Goal: Information Seeking & Learning: Learn about a topic

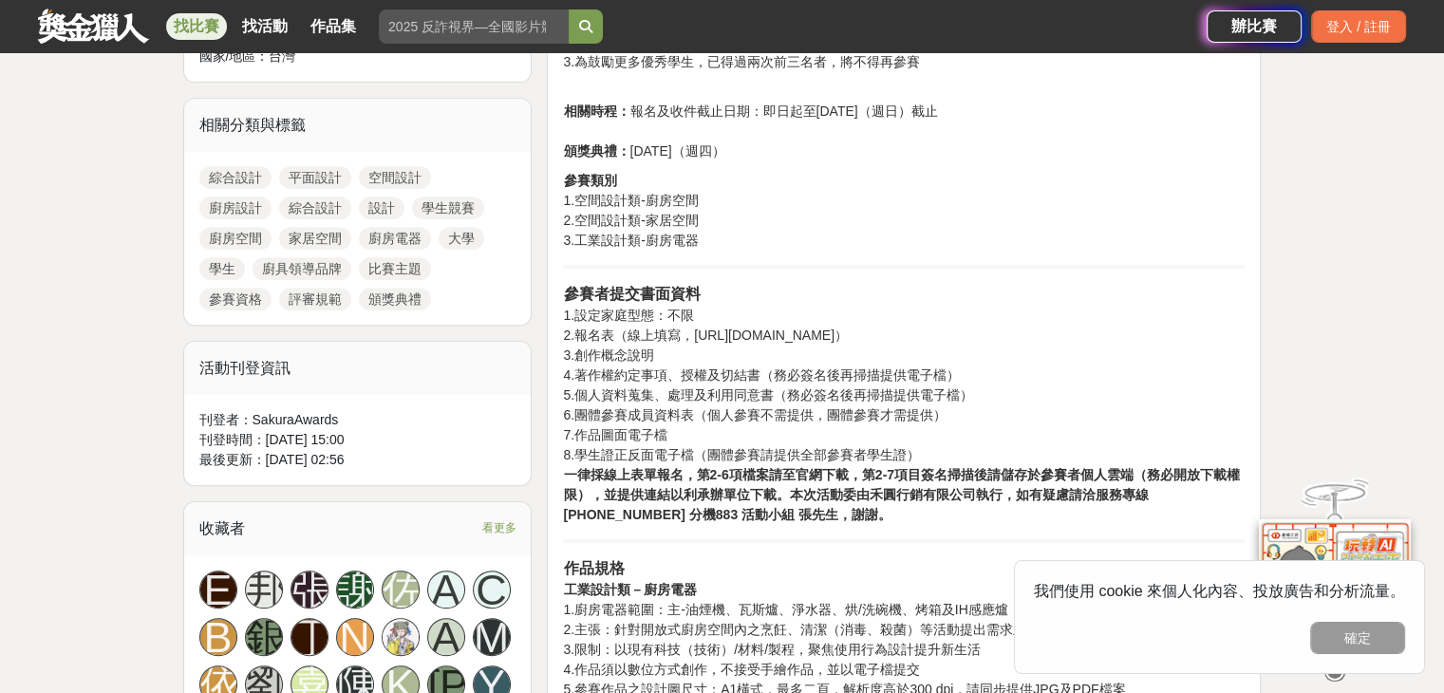
scroll to position [760, 0]
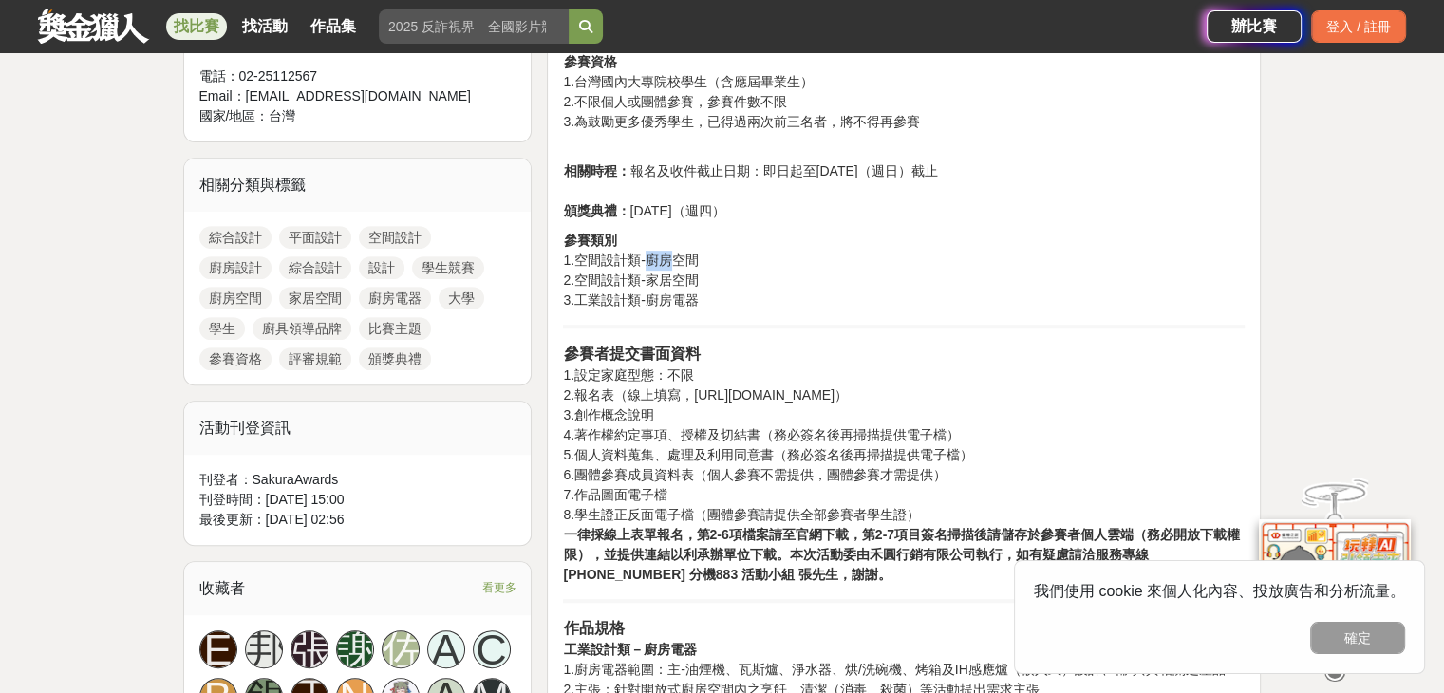
drag, startPoint x: 645, startPoint y: 260, endPoint x: 672, endPoint y: 258, distance: 27.6
click at [671, 258] on p "參賽類別 1.空間設計類-廚房空間 2.空間設計類-家居空間 3.工業設計類-廚房電器" at bounding box center [904, 271] width 682 height 80
click at [684, 255] on p "參賽類別 1.空間設計類-廚房空間 2.空間設計類-家居空間 3.工業設計類-廚房電器" at bounding box center [904, 271] width 682 height 80
drag, startPoint x: 581, startPoint y: 282, endPoint x: 665, endPoint y: 274, distance: 83.9
click at [665, 274] on p "參賽類別 1.空間設計類-廚房空間 2.空間設計類-家居空間 3.工業設計類-廚房電器" at bounding box center [904, 271] width 682 height 80
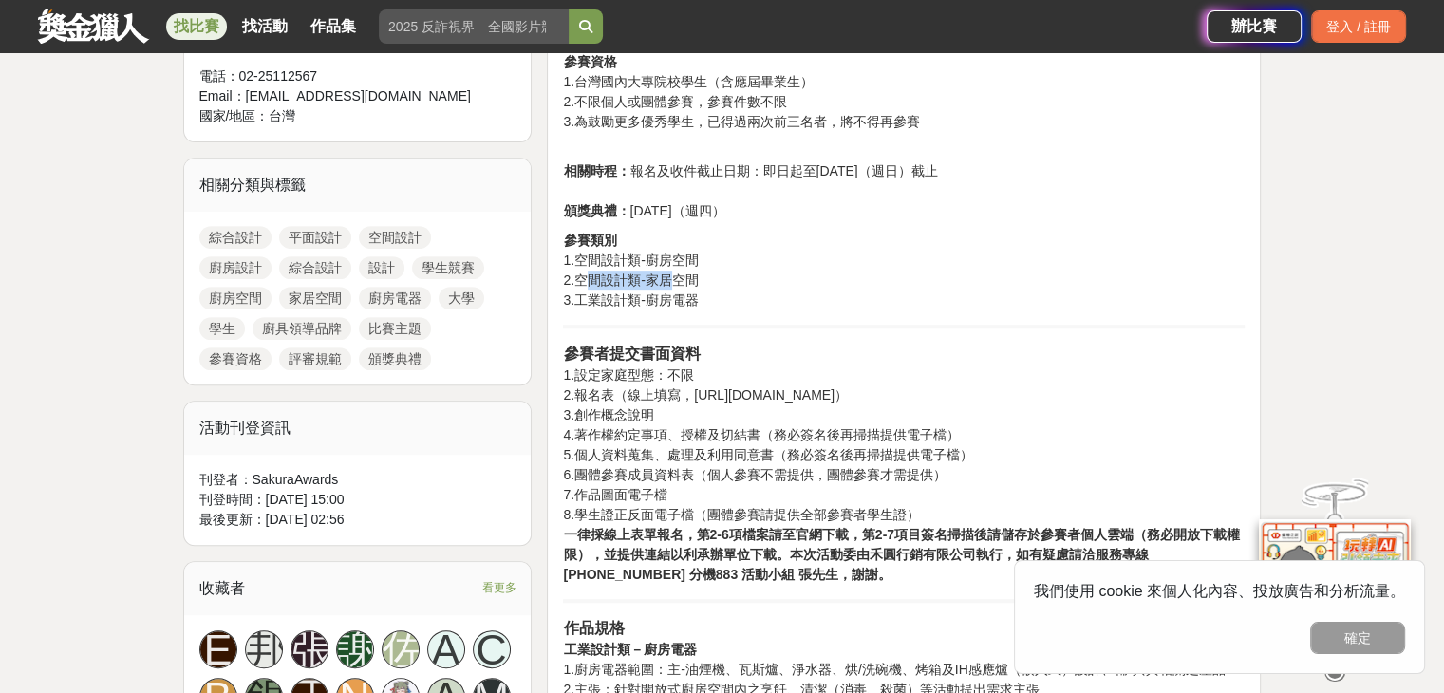
click at [666, 274] on p "參賽類別 1.空間設計類-廚房空間 2.空間設計類-家居空間 3.工業設計類-廚房電器" at bounding box center [904, 271] width 682 height 80
click at [671, 277] on p "參賽類別 1.空間設計類-廚房空間 2.空間設計類-家居空間 3.工業設計類-廚房電器" at bounding box center [904, 271] width 682 height 80
drag, startPoint x: 646, startPoint y: 280, endPoint x: 715, endPoint y: 277, distance: 69.4
click at [715, 277] on p "參賽類別 1.空間設計類-廚房空間 2.空間設計類-家居空間 3.工業設計類-廚房電器" at bounding box center [904, 271] width 682 height 80
click at [720, 275] on p "參賽類別 1.空間設計類-廚房空間 2.空間設計類-家居空間 3.工業設計類-廚房電器" at bounding box center [904, 271] width 682 height 80
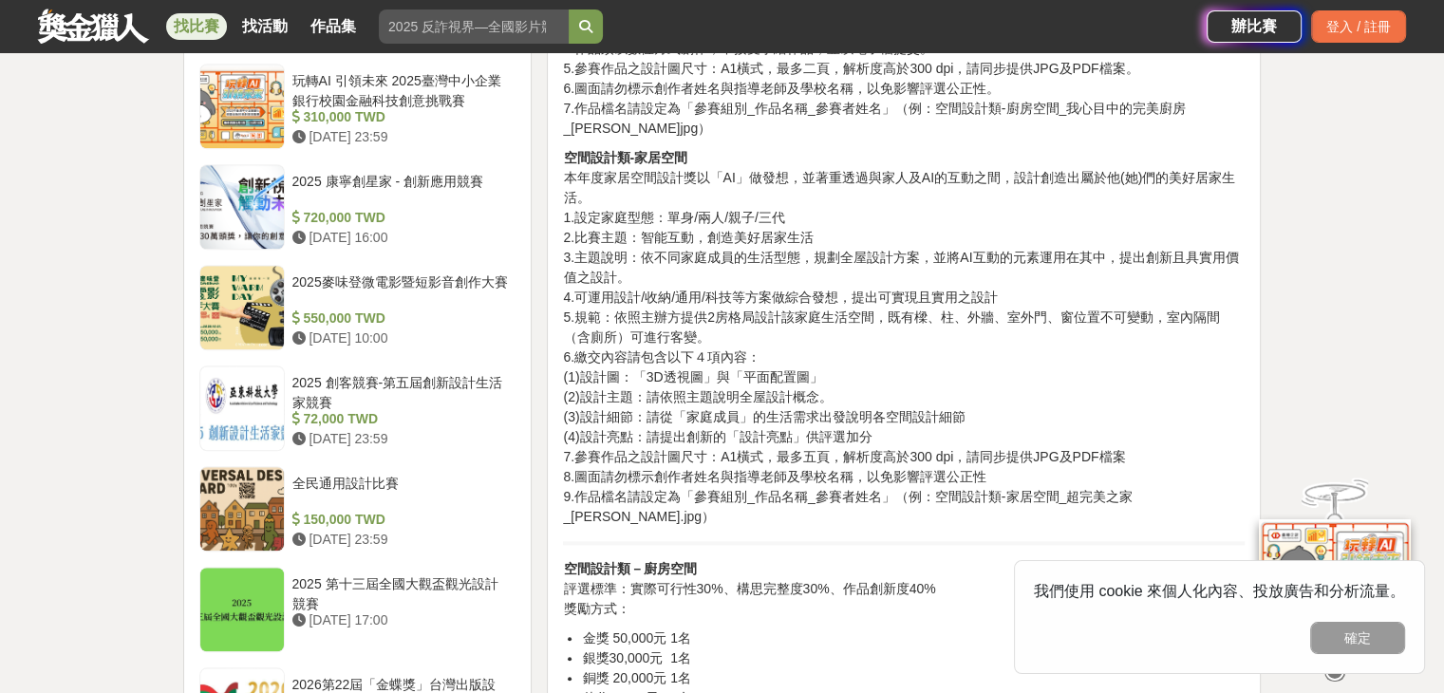
scroll to position [1614, 0]
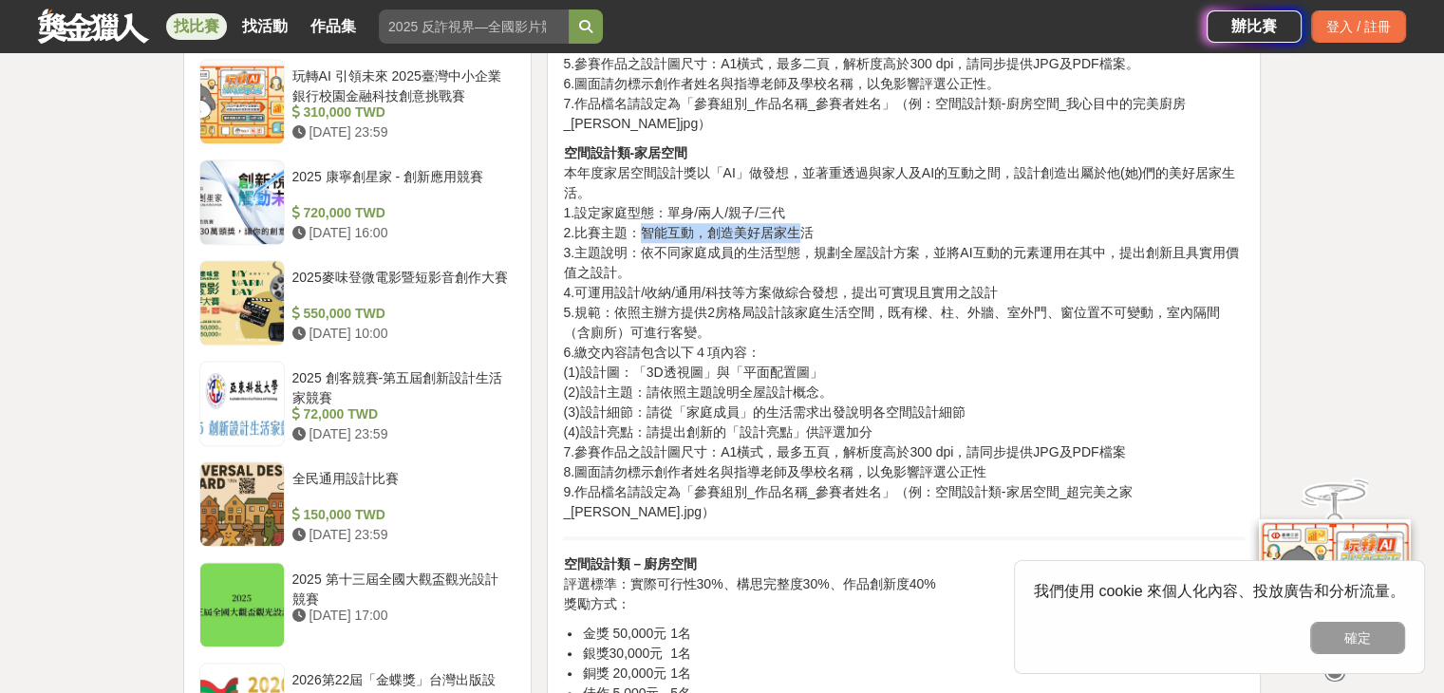
drag, startPoint x: 644, startPoint y: 233, endPoint x: 806, endPoint y: 236, distance: 162.4
click at [806, 236] on p "空間設計類-家居空間 本年度家居空間設計獎以「AI」做發想，並著重透過與家人及AI的互動之間，設計創造出屬於他(她)們的美好居家生活。 1.設定家庭型態：單身…" at bounding box center [904, 332] width 682 height 379
click at [798, 269] on p "空間設計類-家居空間 本年度家居空間設計獎以「AI」做發想，並著重透過與家人及AI的互動之間，設計創造出屬於他(她)們的美好居家生活。 1.設定家庭型態：單身…" at bounding box center [904, 332] width 682 height 379
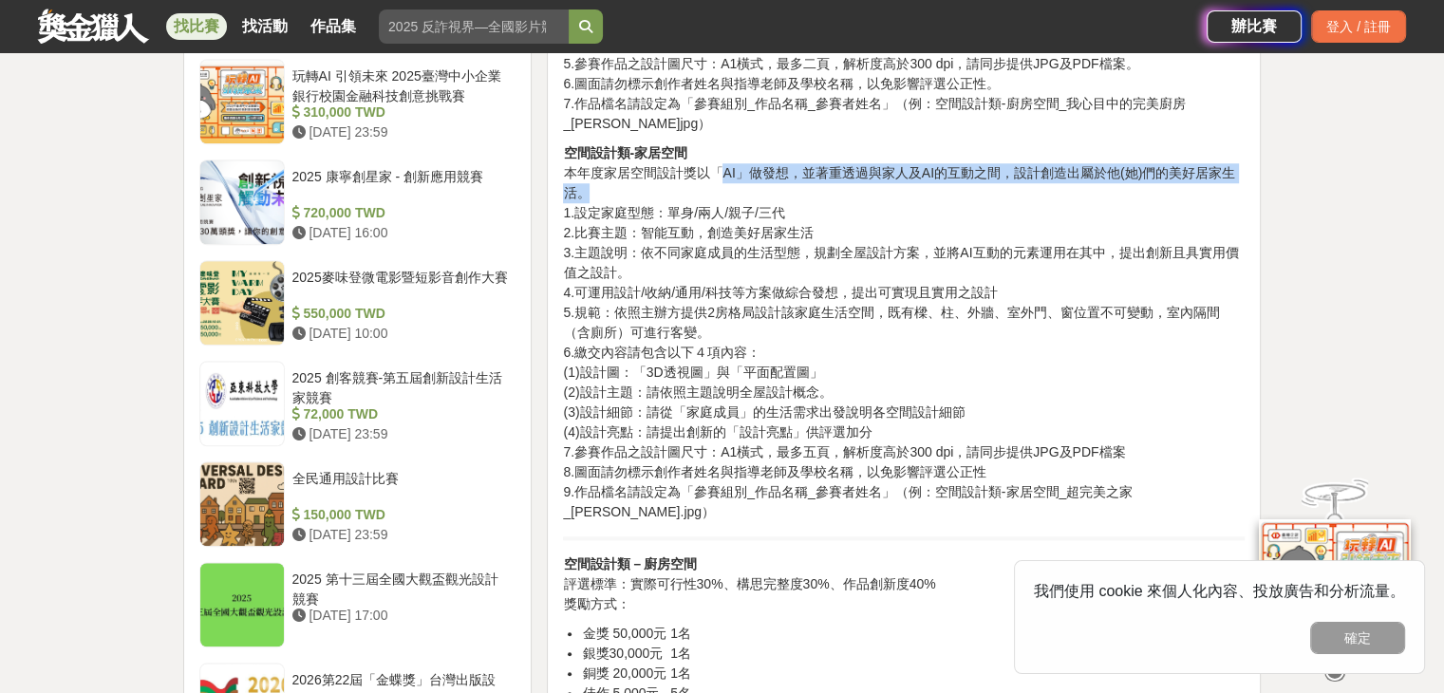
drag, startPoint x: 724, startPoint y: 172, endPoint x: 1242, endPoint y: 201, distance: 519.4
click at [1242, 200] on p "空間設計類-家居空間 本年度家居空間設計獎以「AI」做發想，並著重透過與家人及AI的互動之間，設計創造出屬於他(她)們的美好居家生活。 1.設定家庭型態：單身…" at bounding box center [904, 332] width 682 height 379
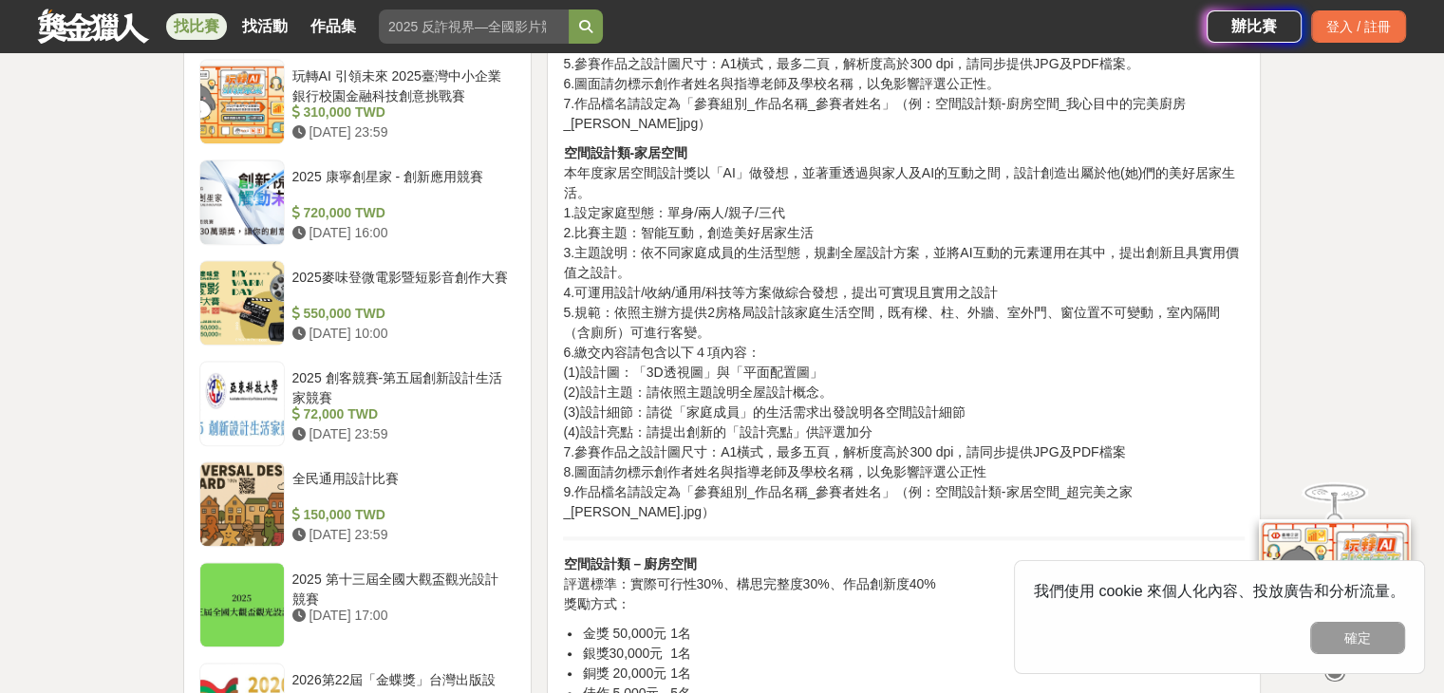
click at [675, 263] on p "空間設計類-家居空間 本年度家居空間設計獎以「AI」做發想，並著重透過與家人及AI的互動之間，設計創造出屬於他(她)們的美好居家生活。 1.設定家庭型態：單身…" at bounding box center [904, 332] width 682 height 379
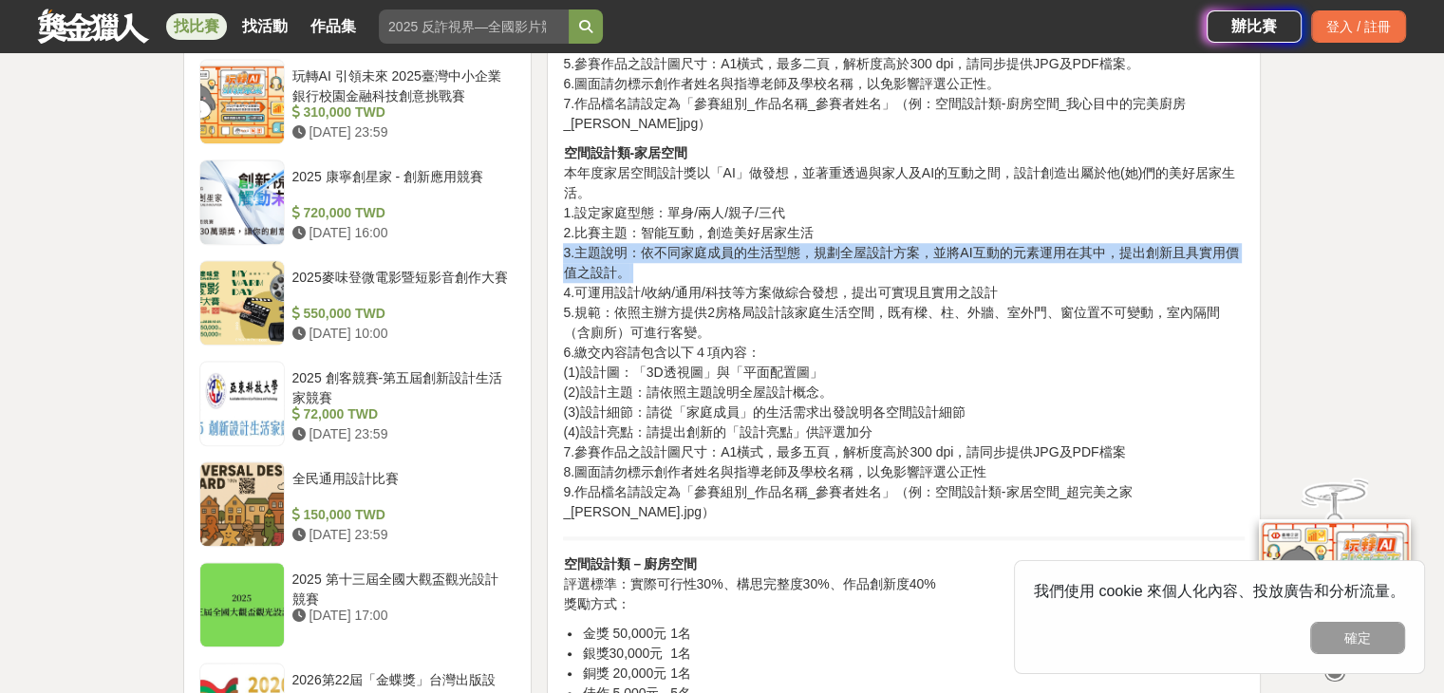
click at [675, 263] on p "空間設計類-家居空間 本年度家居空間設計獎以「AI」做發想，並著重透過與家人及AI的互動之間，設計創造出屬於他(她)們的美好居家生活。 1.設定家庭型態：單身…" at bounding box center [904, 332] width 682 height 379
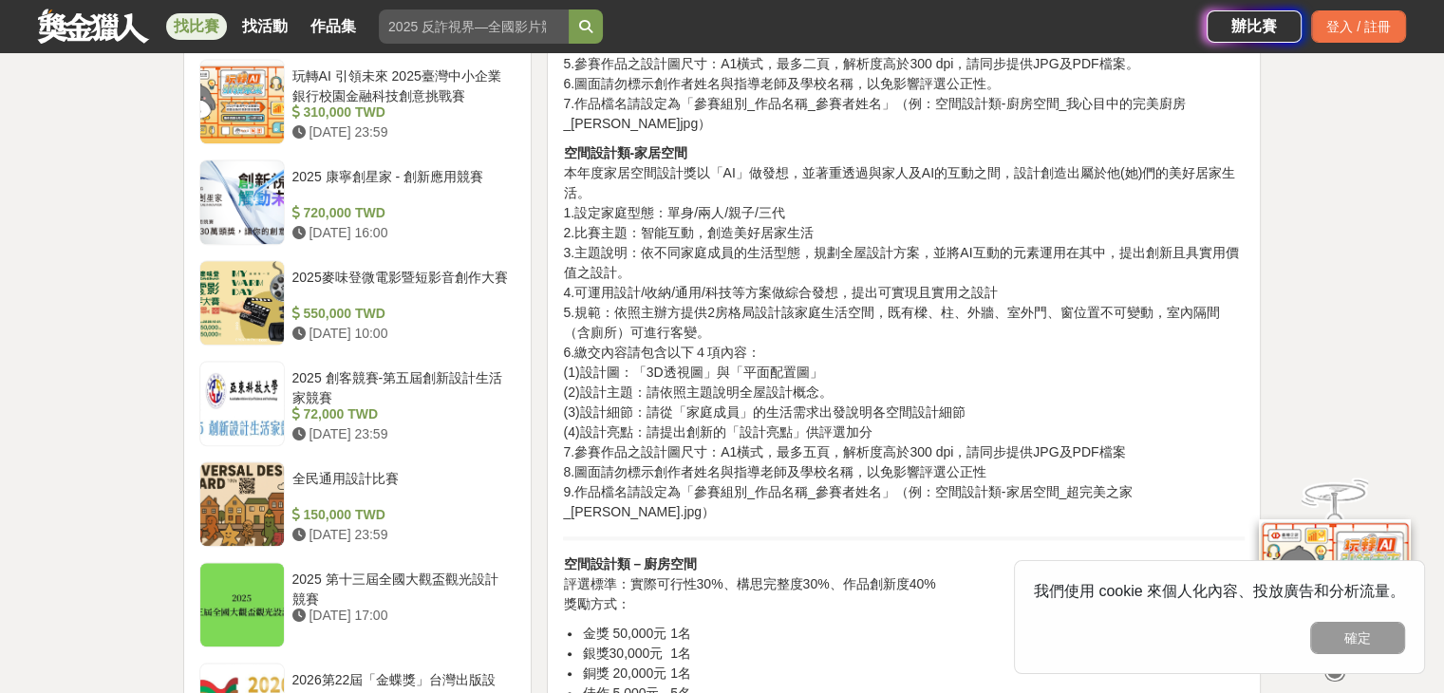
click at [675, 255] on p "空間設計類-家居空間 本年度家居空間設計獎以「AI」做發想，並著重透過與家人及AI的互動之間，設計創造出屬於他(她)們的美好居家生活。 1.設定家庭型態：單身…" at bounding box center [904, 332] width 682 height 379
drag, startPoint x: 642, startPoint y: 232, endPoint x: 794, endPoint y: 228, distance: 152.0
click at [794, 228] on p "空間設計類-家居空間 本年度家居空間設計獎以「AI」做發想，並著重透過與家人及AI的互動之間，設計創造出屬於他(她)們的美好居家生活。 1.設定家庭型態：單身…" at bounding box center [904, 332] width 682 height 379
click at [722, 234] on p "空間設計類-家居空間 本年度家居空間設計獎以「AI」做發想，並著重透過與家人及AI的互動之間，設計創造出屬於他(她)們的美好居家生活。 1.設定家庭型態：單身…" at bounding box center [904, 332] width 682 height 379
drag, startPoint x: 640, startPoint y: 233, endPoint x: 718, endPoint y: 236, distance: 78.0
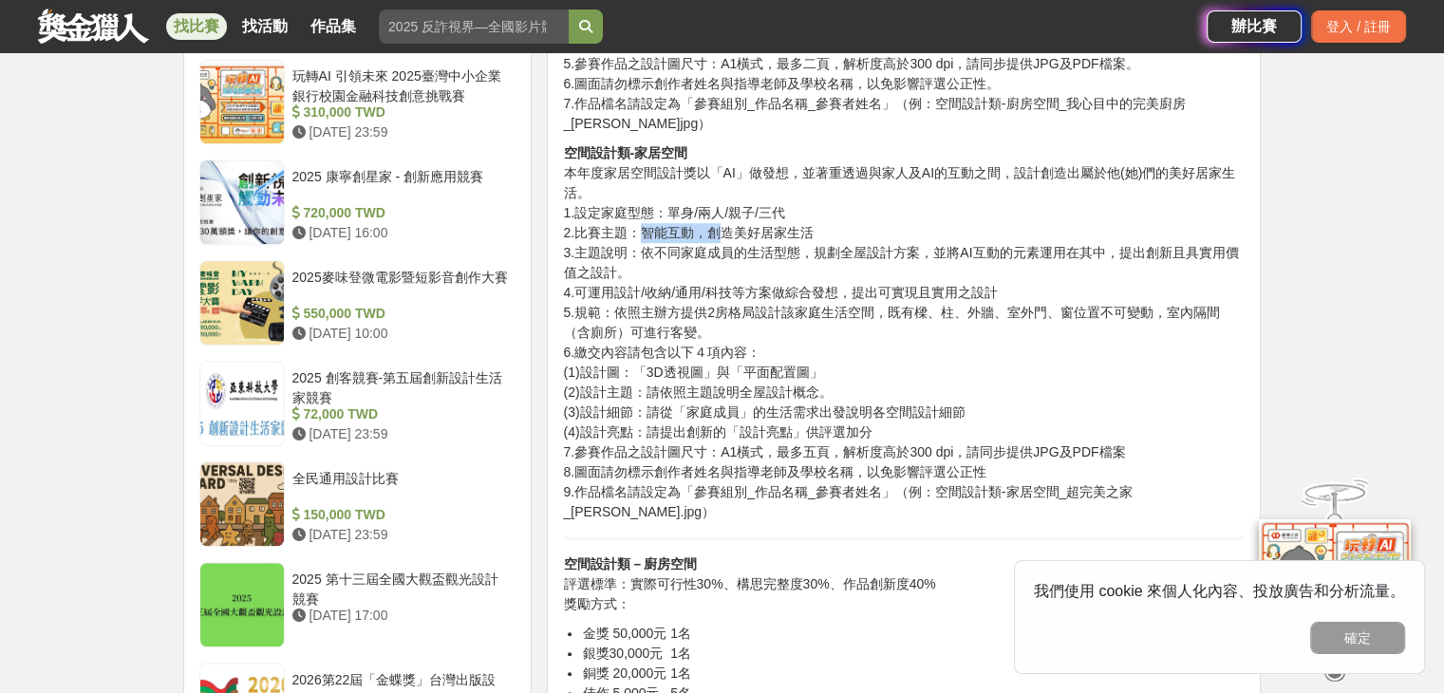
click at [718, 236] on p "空間設計類-家居空間 本年度家居空間設計獎以「AI」做發想，並著重透過與家人及AI的互動之間，設計創造出屬於他(她)們的美好居家生活。 1.設定家庭型態：單身…" at bounding box center [904, 332] width 682 height 379
click at [790, 240] on p "空間設計類-家居空間 本年度家居空間設計獎以「AI」做發想，並著重透過與家人及AI的互動之間，設計創造出屬於他(她)們的美好居家生活。 1.設定家庭型態：單身…" at bounding box center [904, 332] width 682 height 379
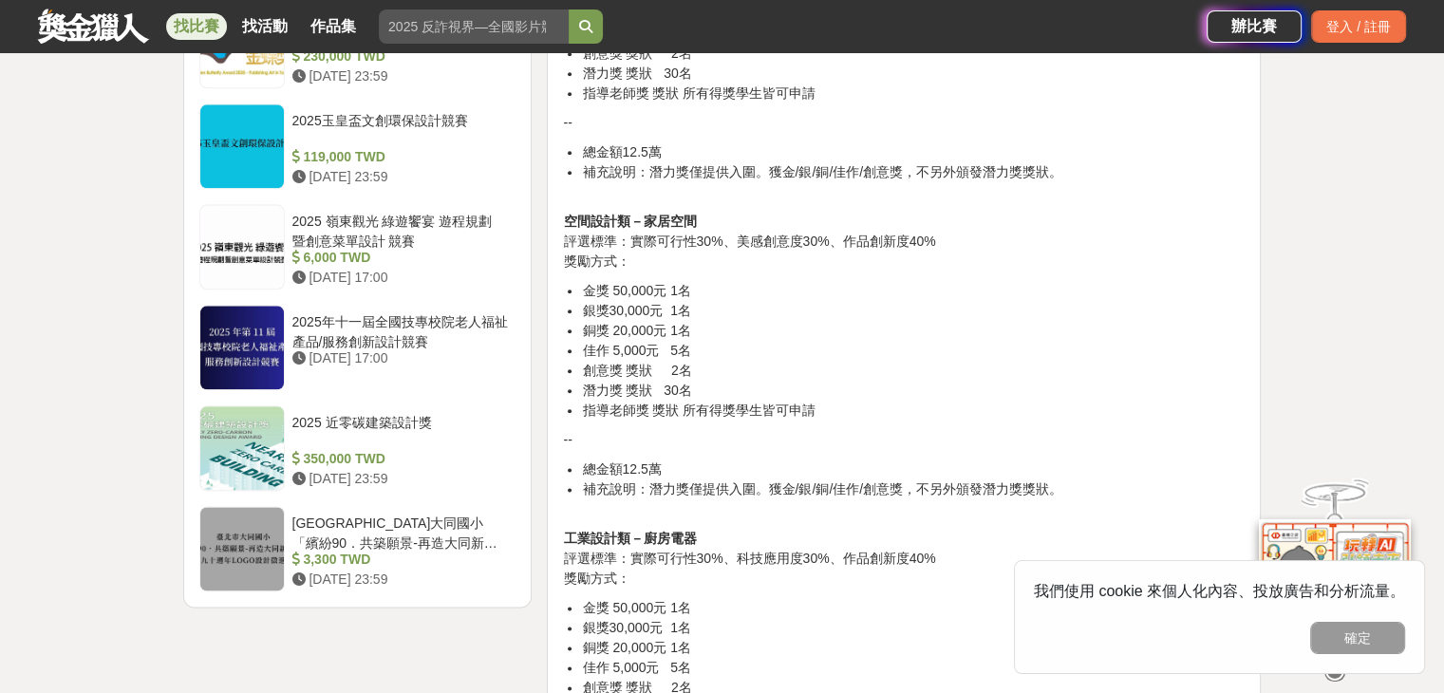
scroll to position [2279, 0]
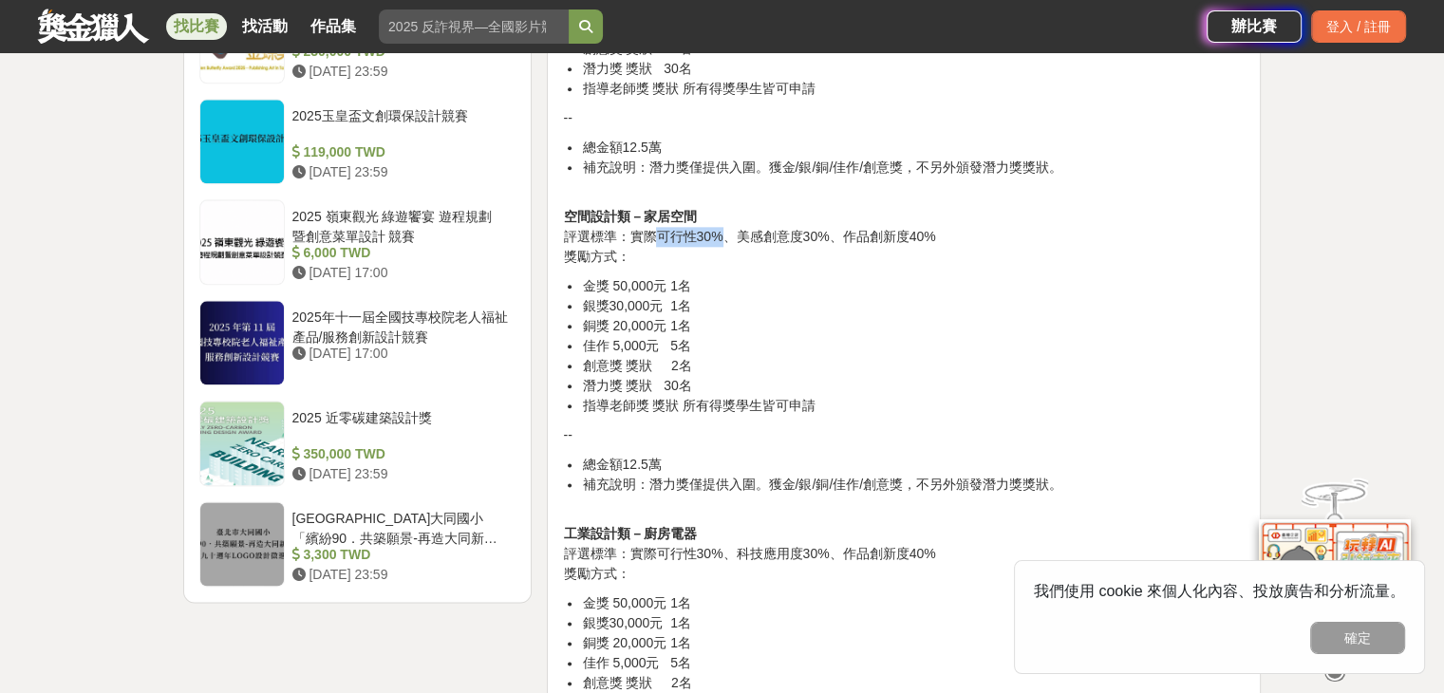
drag, startPoint x: 669, startPoint y: 217, endPoint x: 720, endPoint y: 219, distance: 51.3
click at [720, 219] on p "空間設計類－家居空間 評選標準：實際可行性30%、美感創意度30%、作品創新度40% 獎勵方式：" at bounding box center [904, 227] width 682 height 80
click at [719, 221] on p "空間設計類－家居空間 評選標準：實際可行性30%、美感創意度30%、作品創新度40% 獎勵方式：" at bounding box center [904, 227] width 682 height 80
click at [733, 217] on p "空間設計類－家居空間 評選標準：實際可行性30%、美感創意度30%、作品創新度40% 獎勵方式：" at bounding box center [904, 227] width 682 height 80
drag, startPoint x: 779, startPoint y: 214, endPoint x: 831, endPoint y: 211, distance: 52.3
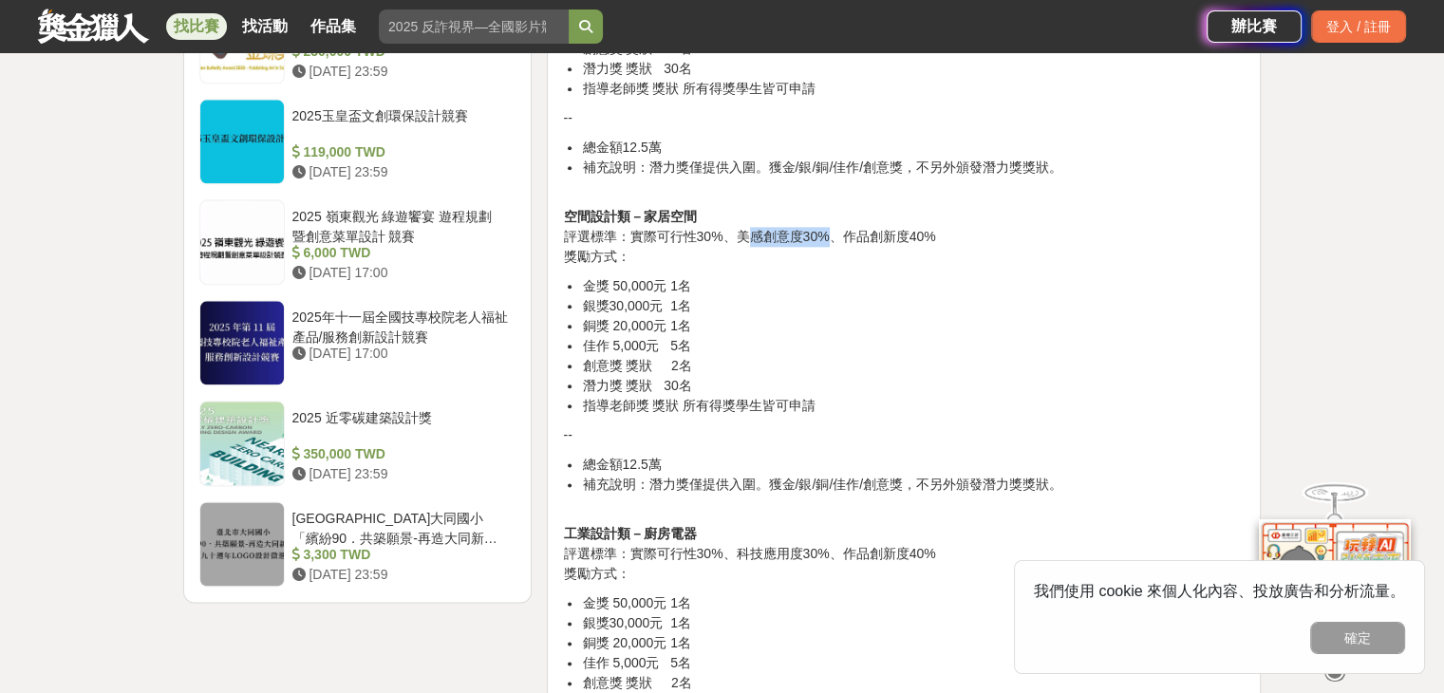
click at [831, 211] on p "空間設計類－家居空間 評選標準：實際可行性30%、美感創意度30%、作品創新度40% 獎勵方式：" at bounding box center [904, 227] width 682 height 80
click at [892, 215] on p "空間設計類－家居空間 評選標準：實際可行性30%、美感創意度30%、作品創新度40% 獎勵方式：" at bounding box center [904, 227] width 682 height 80
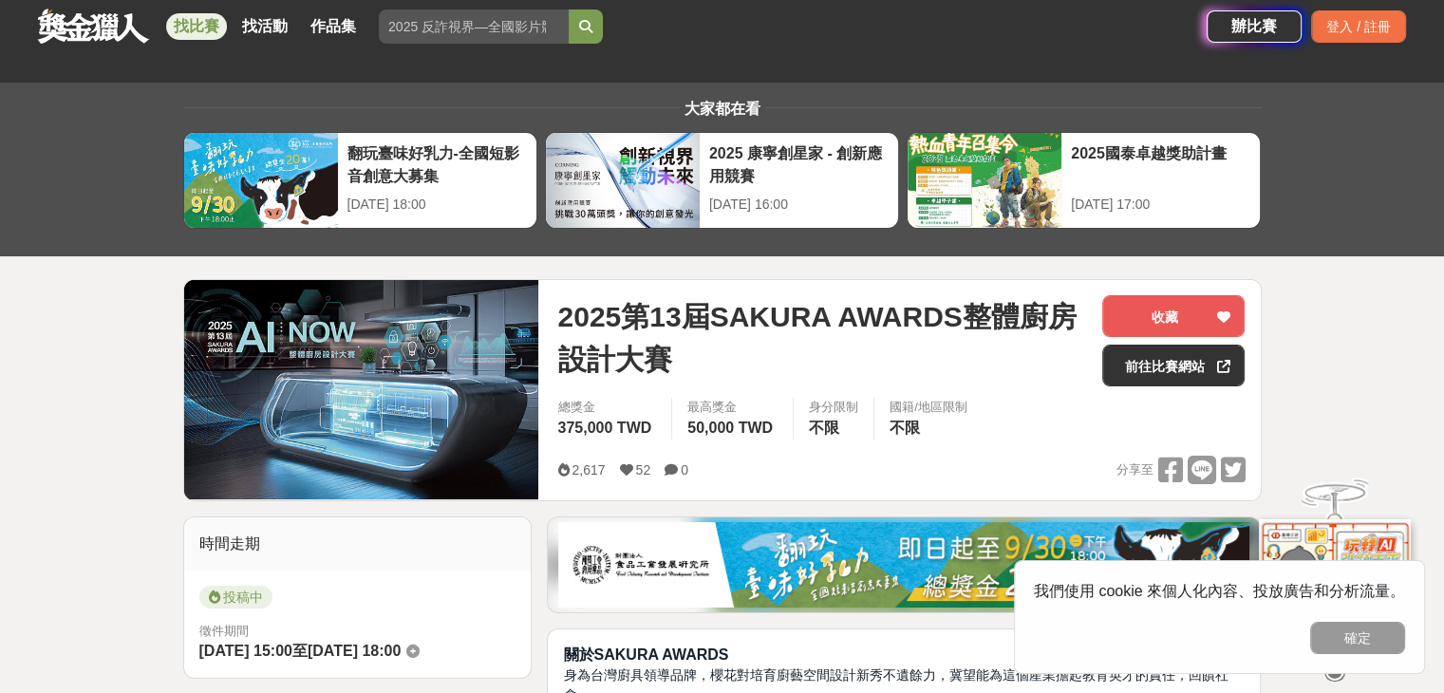
scroll to position [0, 0]
